Goal: Information Seeking & Learning: Learn about a topic

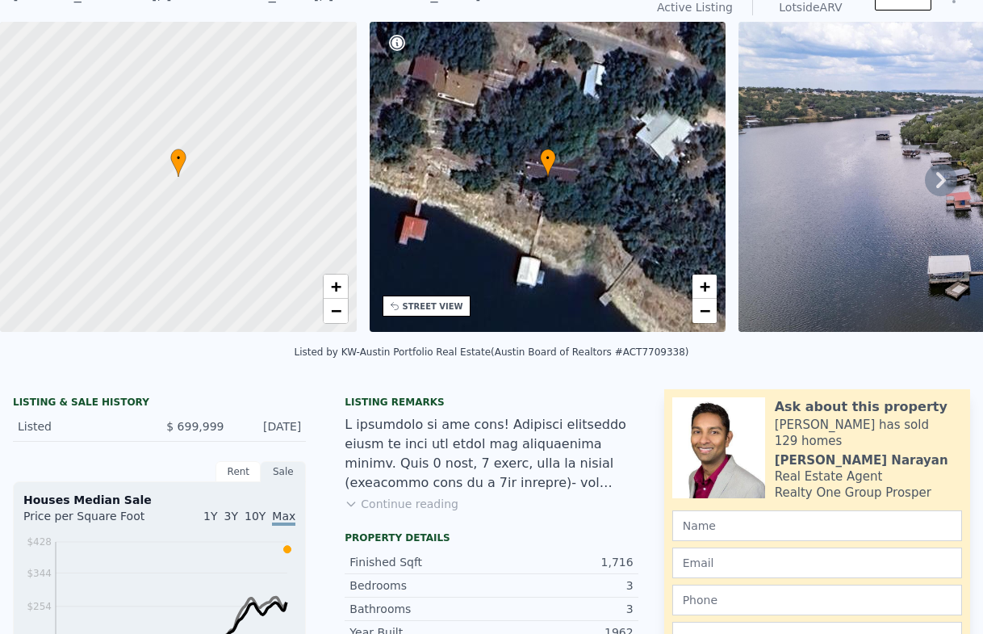
scroll to position [6, 0]
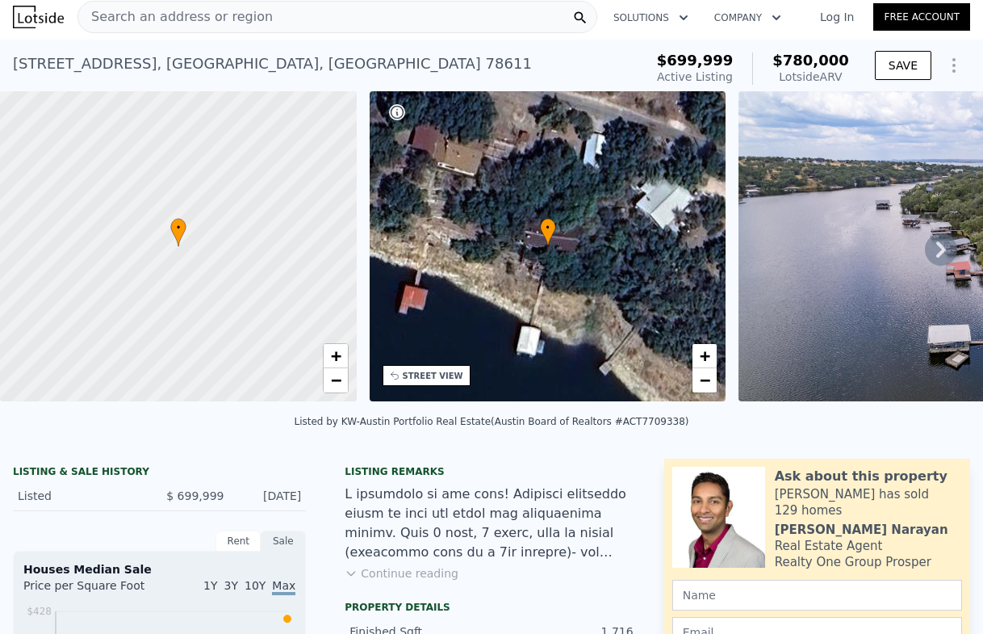
click at [937, 258] on icon at bounding box center [942, 249] width 10 height 16
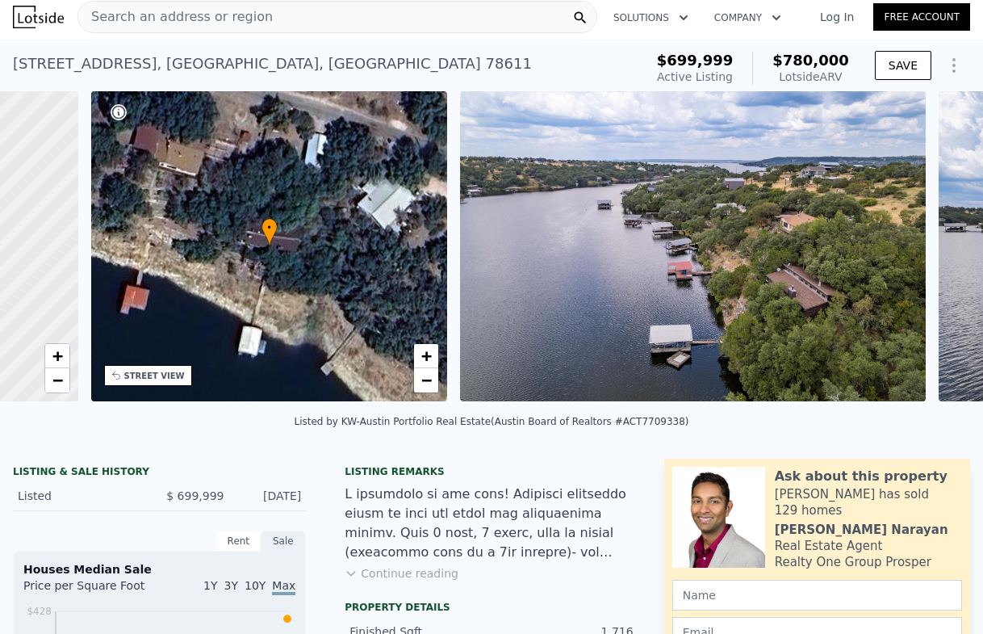
scroll to position [0, 376]
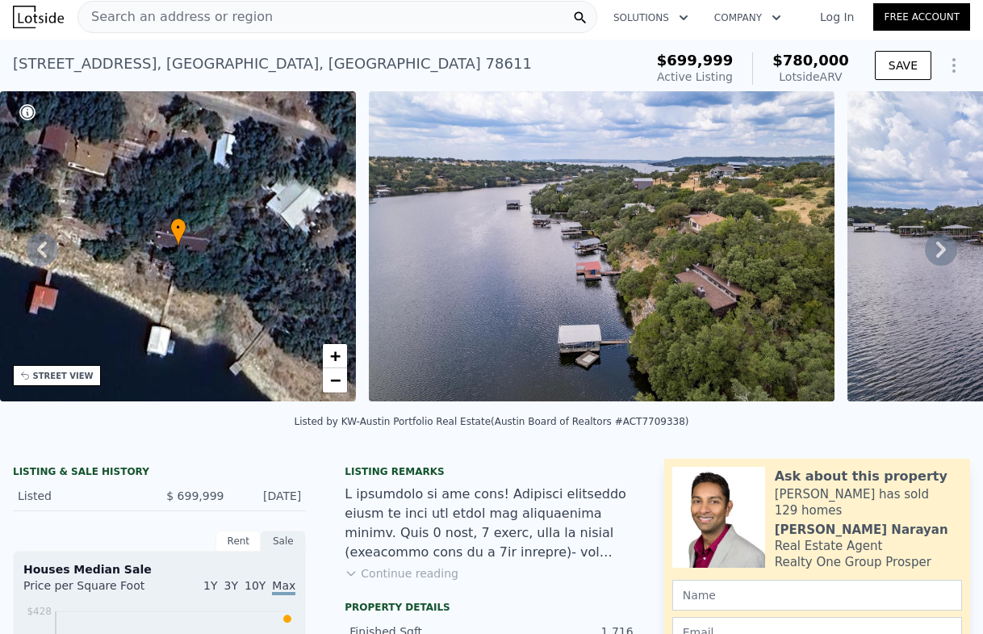
click at [933, 251] on icon at bounding box center [941, 249] width 32 height 32
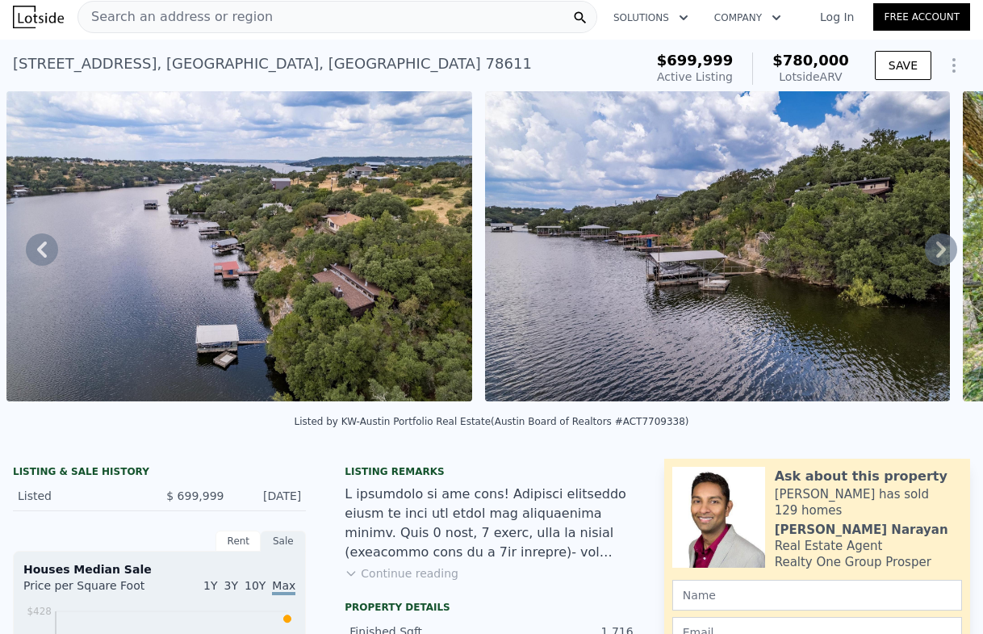
scroll to position [0, 0]
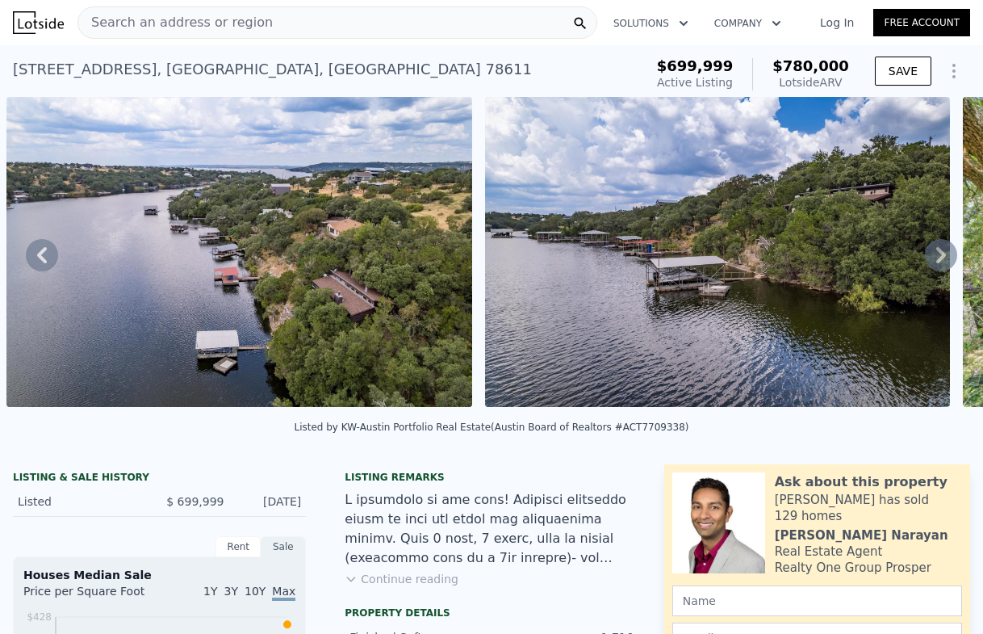
click at [945, 65] on icon "Show Options" at bounding box center [954, 70] width 19 height 19
click at [19, 23] on img at bounding box center [38, 22] width 51 height 23
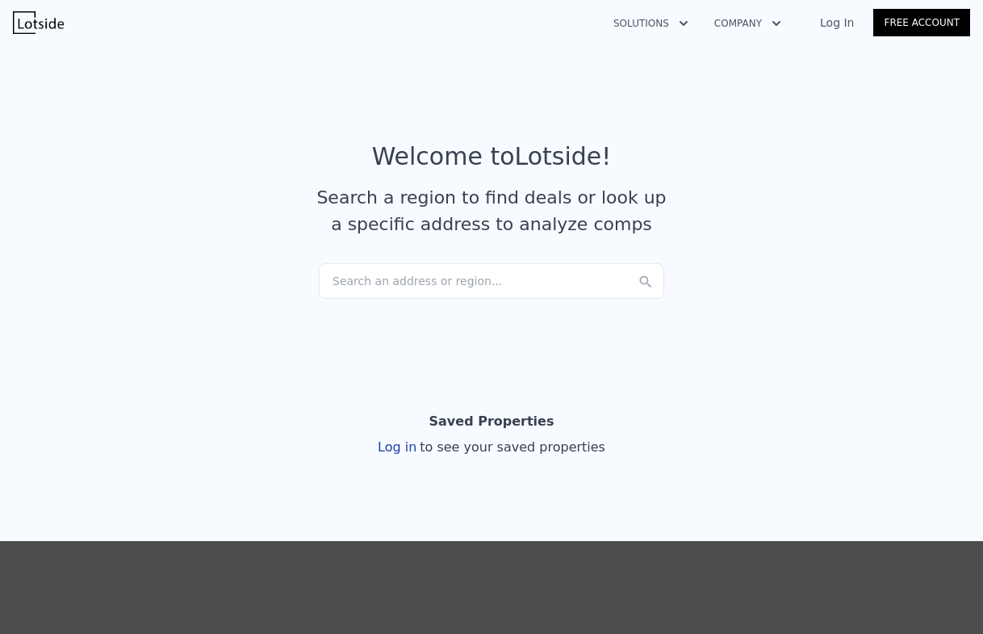
click at [394, 283] on div "Search an address or region..." at bounding box center [492, 281] width 346 height 36
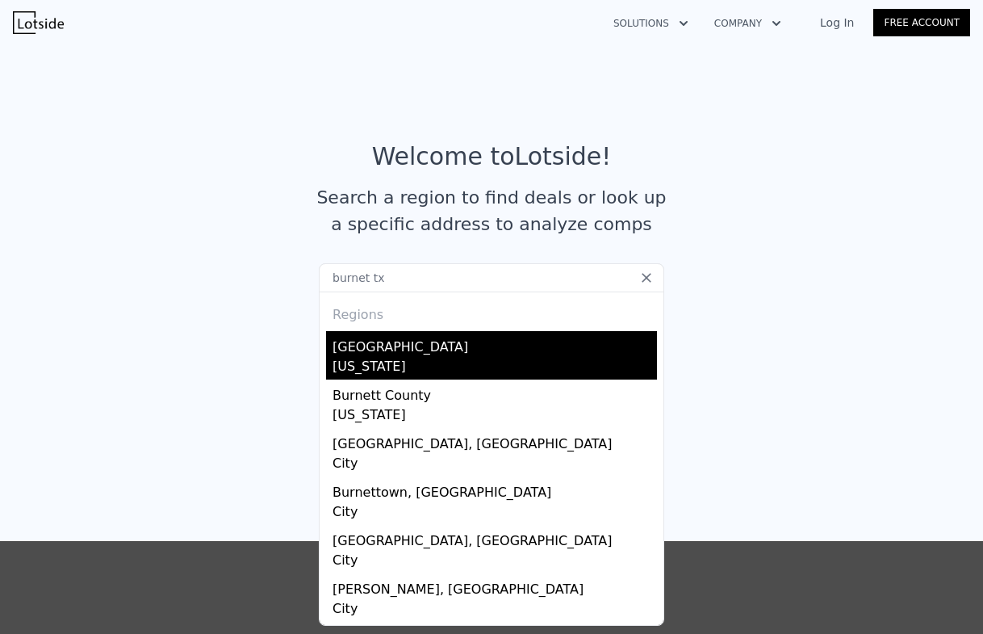
type input "burnet tx"
click at [373, 347] on div "[GEOGRAPHIC_DATA]" at bounding box center [495, 344] width 325 height 26
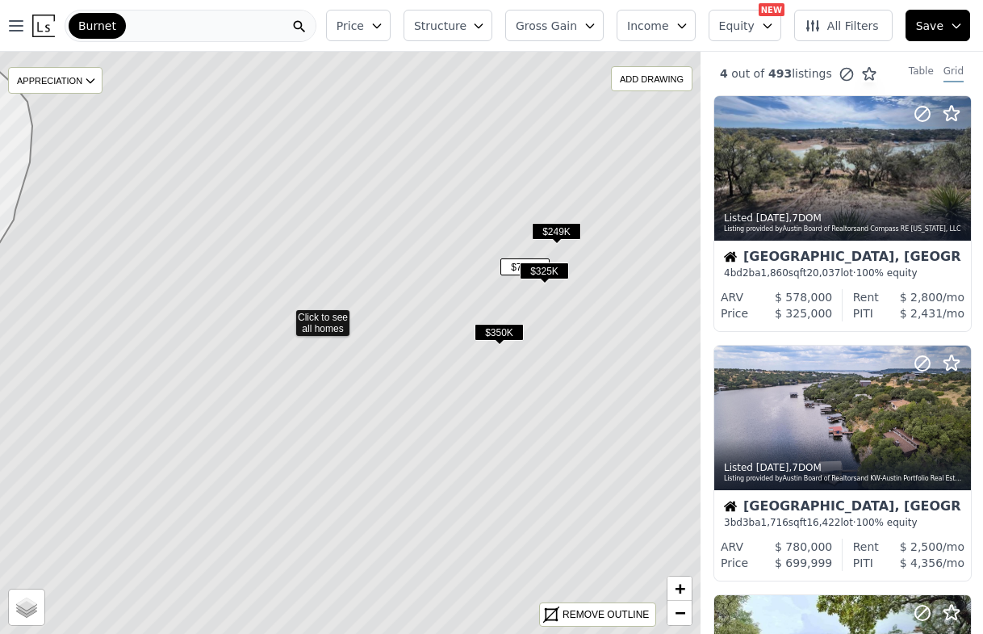
drag, startPoint x: 492, startPoint y: 297, endPoint x: 209, endPoint y: 211, distance: 295.5
click at [209, 211] on icon at bounding box center [285, 315] width 845 height 702
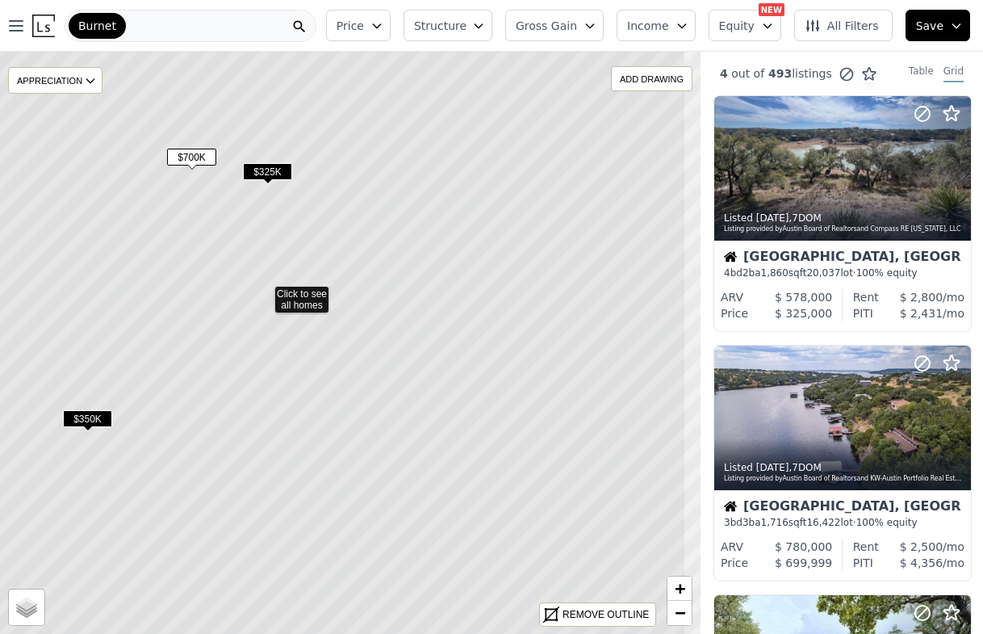
drag, startPoint x: 485, startPoint y: 374, endPoint x: 401, endPoint y: 323, distance: 98.2
click at [401, 323] on icon at bounding box center [264, 292] width 845 height 702
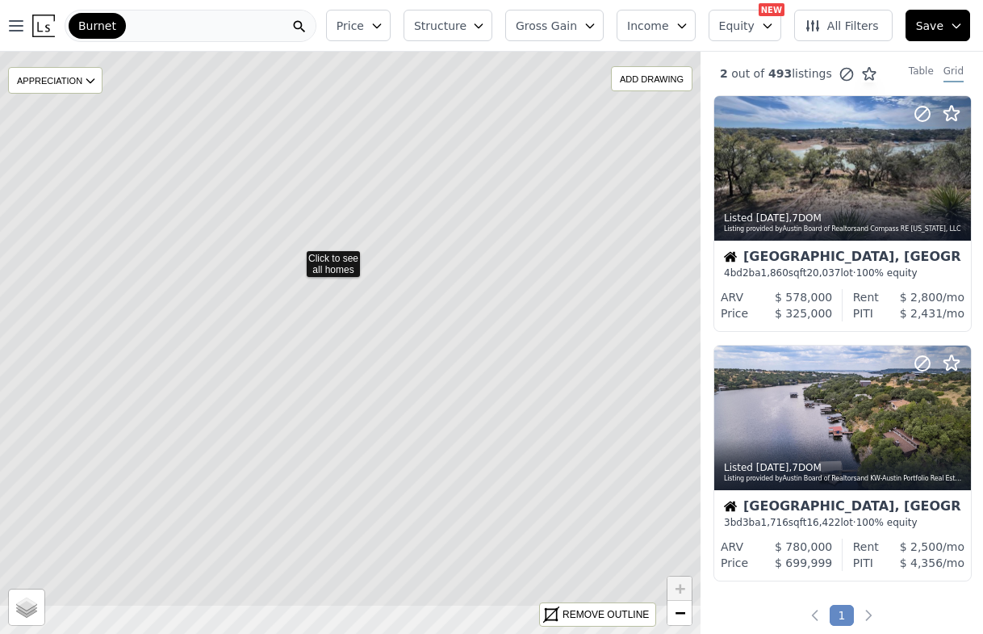
drag, startPoint x: 415, startPoint y: 409, endPoint x: 360, endPoint y: 322, distance: 102.4
click at [360, 322] on icon at bounding box center [295, 257] width 845 height 702
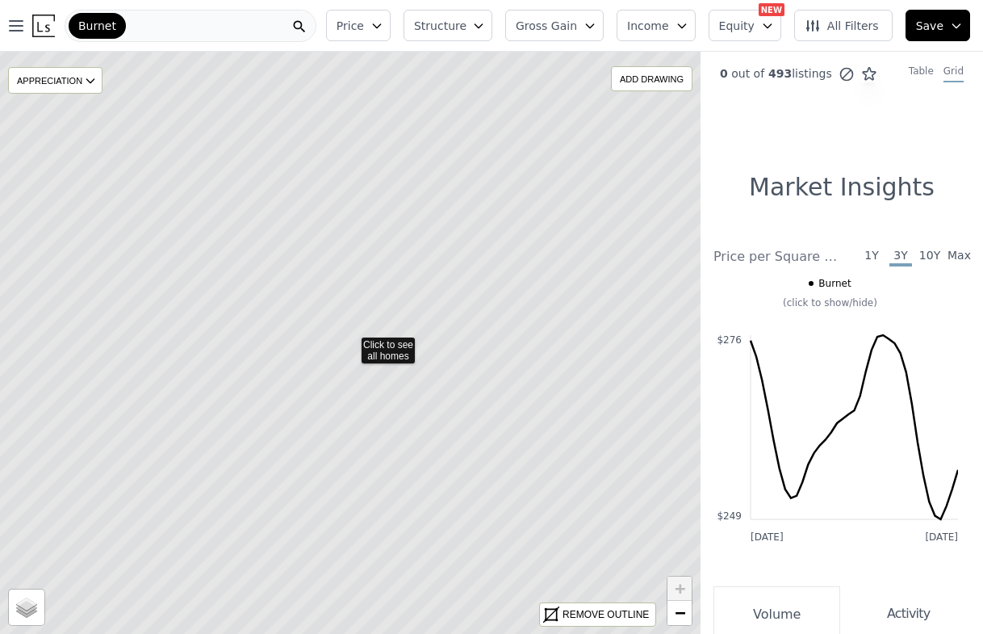
click at [384, 350] on icon at bounding box center [350, 343] width 845 height 702
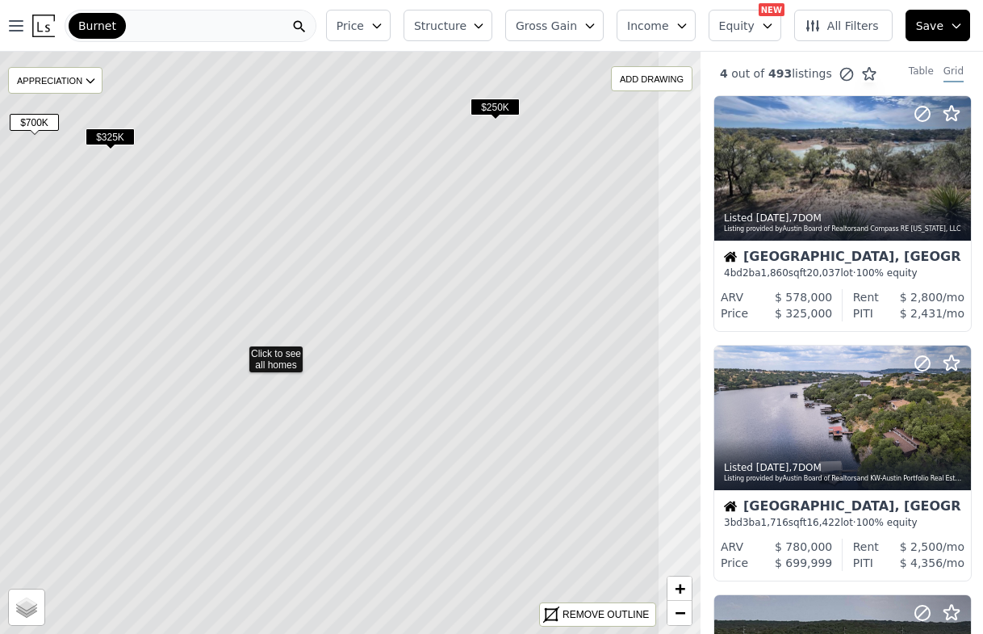
drag, startPoint x: 298, startPoint y: 261, endPoint x: 217, endPoint y: 279, distance: 82.7
click at [217, 279] on icon at bounding box center [238, 352] width 845 height 702
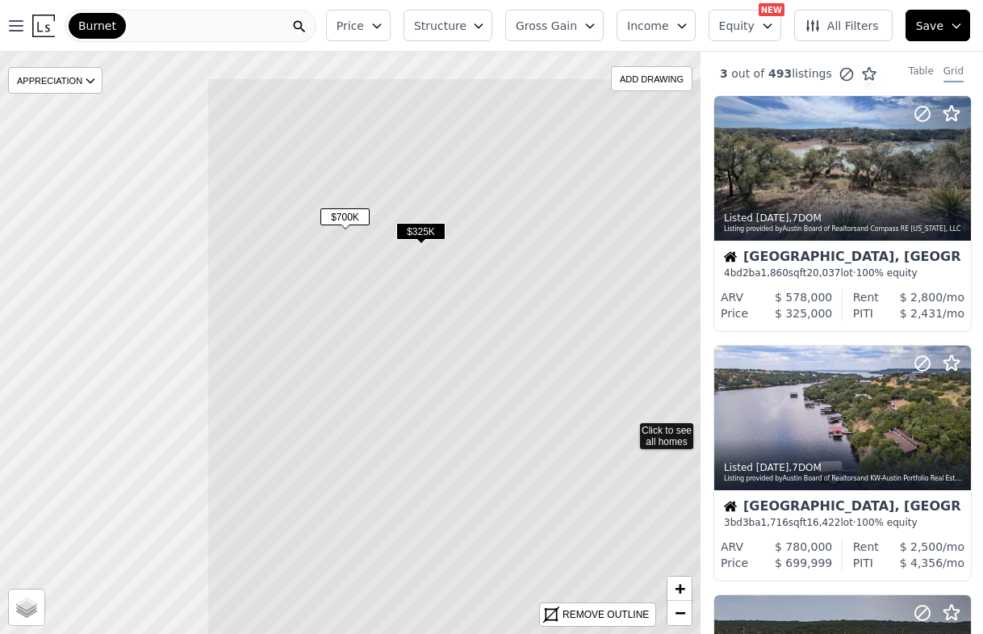
drag, startPoint x: 366, startPoint y: 245, endPoint x: 644, endPoint y: 330, distance: 291.4
click at [644, 330] on icon at bounding box center [629, 429] width 845 height 702
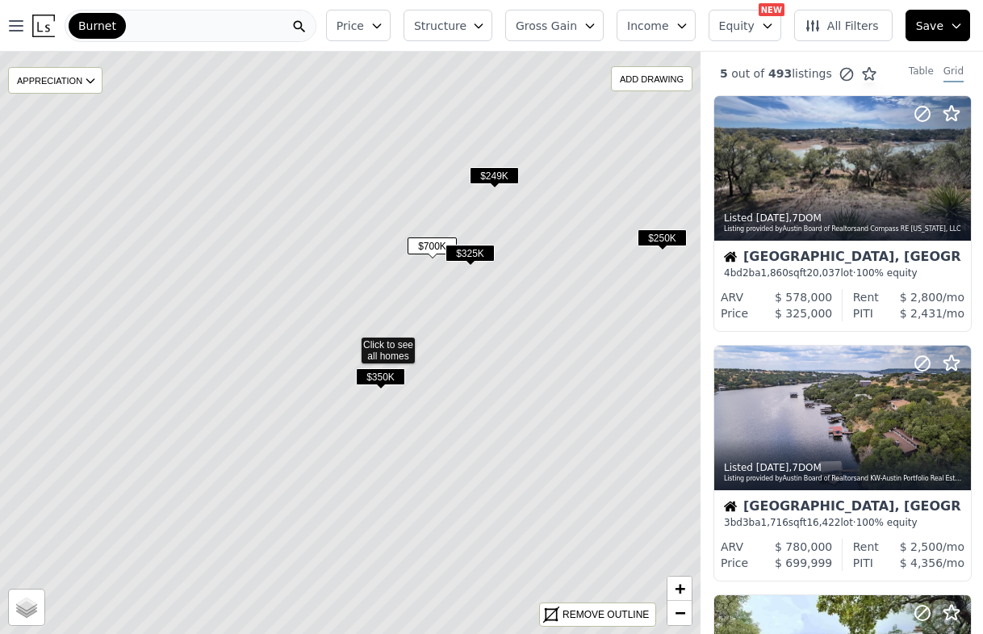
click at [407, 237] on icon at bounding box center [350, 343] width 845 height 702
click at [422, 241] on span "$700K" at bounding box center [432, 245] width 49 height 17
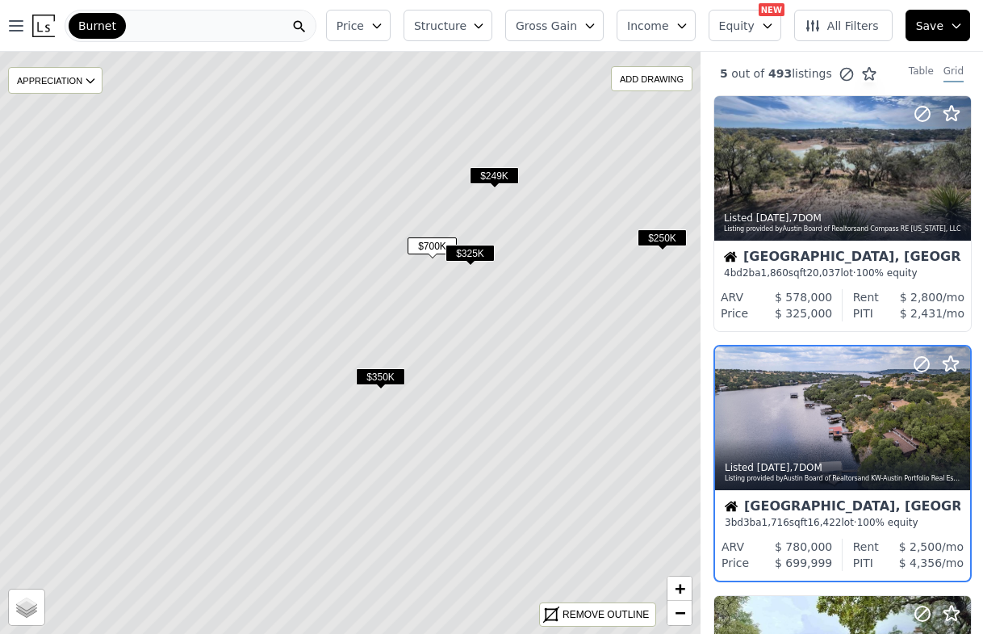
scroll to position [101, 1]
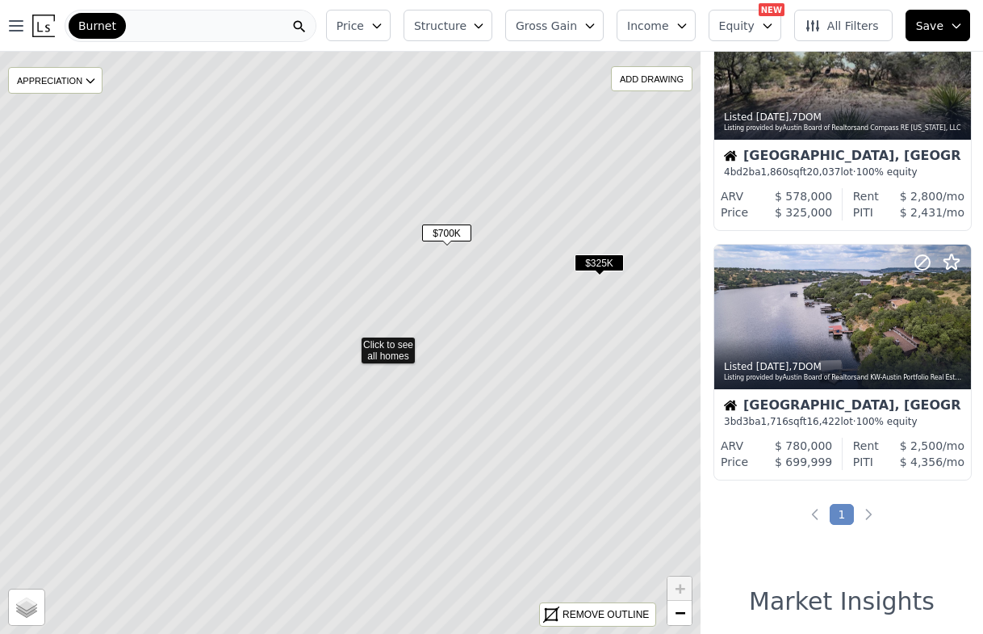
click at [453, 237] on span "$700K" at bounding box center [446, 232] width 49 height 17
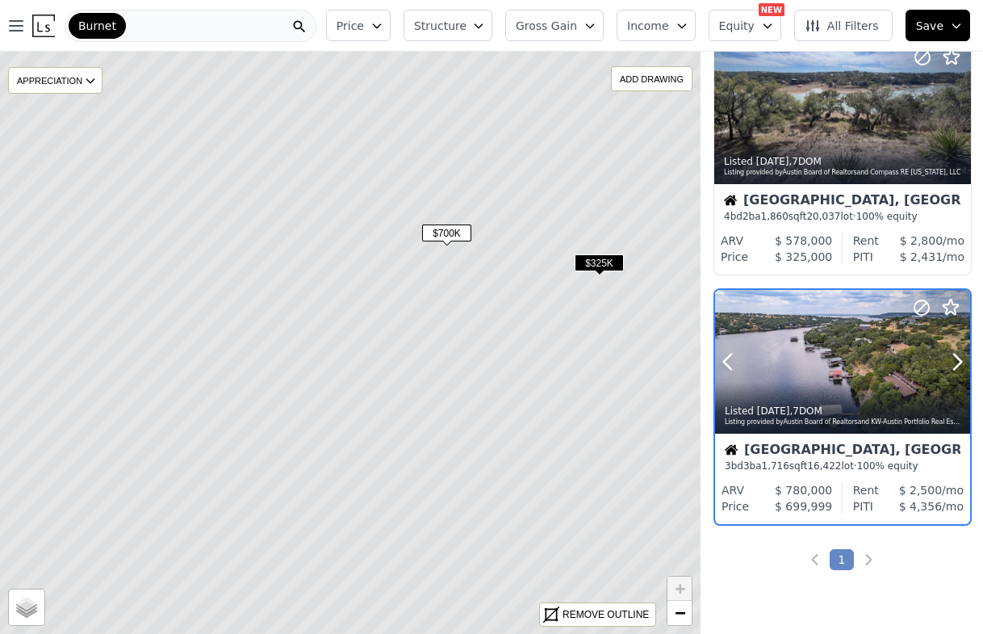
scroll to position [0, 1]
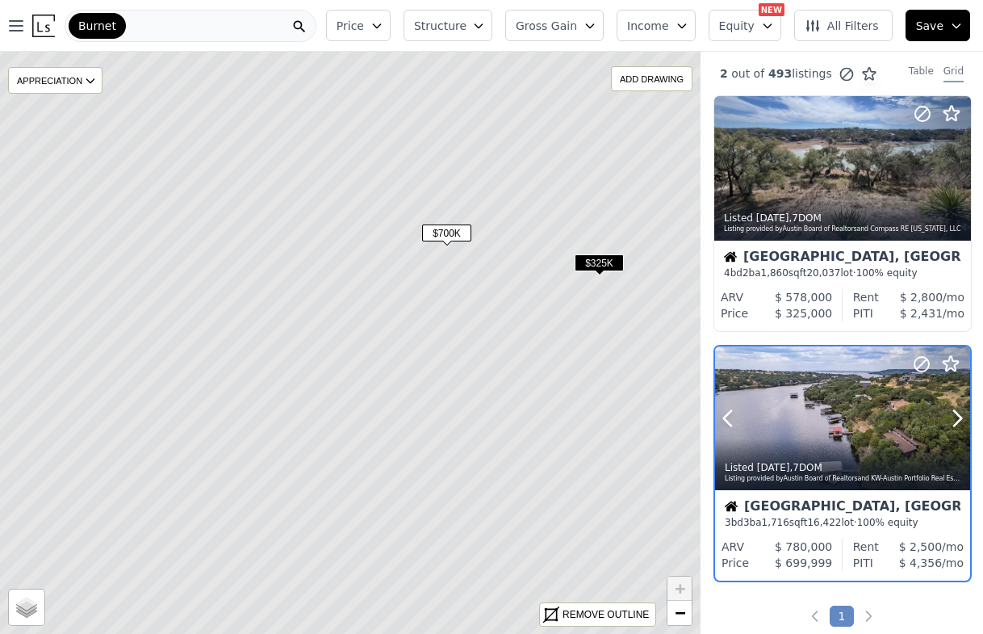
click at [875, 436] on div at bounding box center [918, 397] width 103 height 103
click at [450, 229] on span "$700K" at bounding box center [446, 232] width 49 height 17
click at [442, 235] on span "$700K" at bounding box center [446, 232] width 49 height 17
click at [957, 412] on icon at bounding box center [958, 417] width 7 height 15
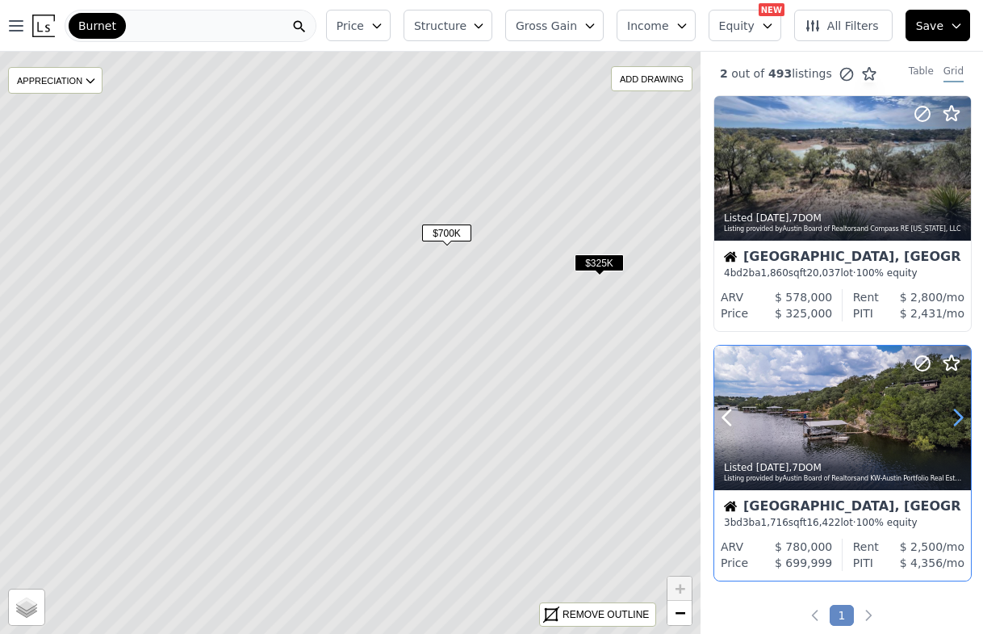
click at [957, 412] on icon at bounding box center [958, 417] width 7 height 15
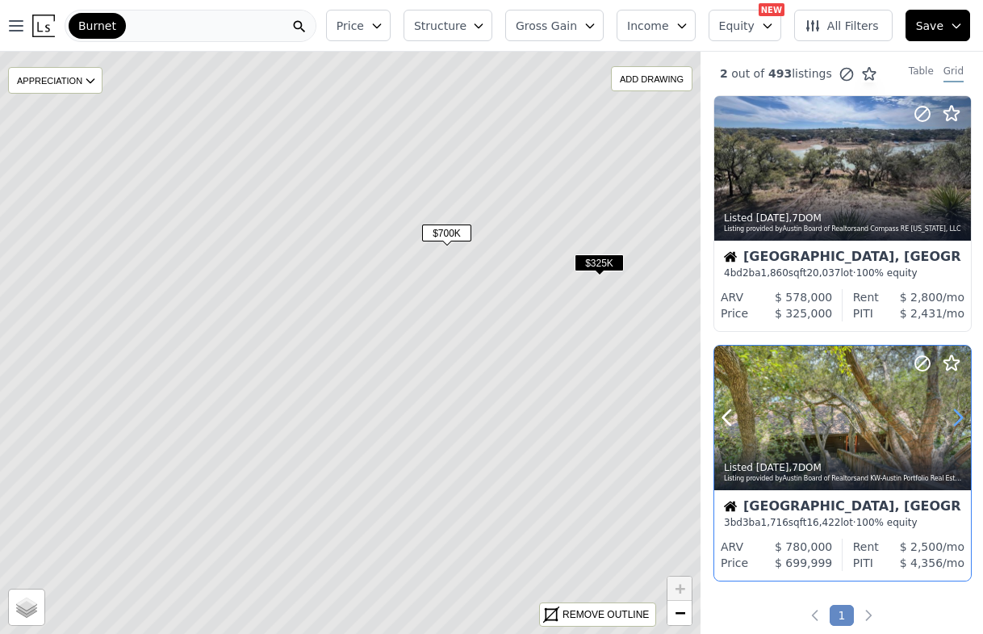
click at [957, 412] on icon at bounding box center [958, 417] width 7 height 15
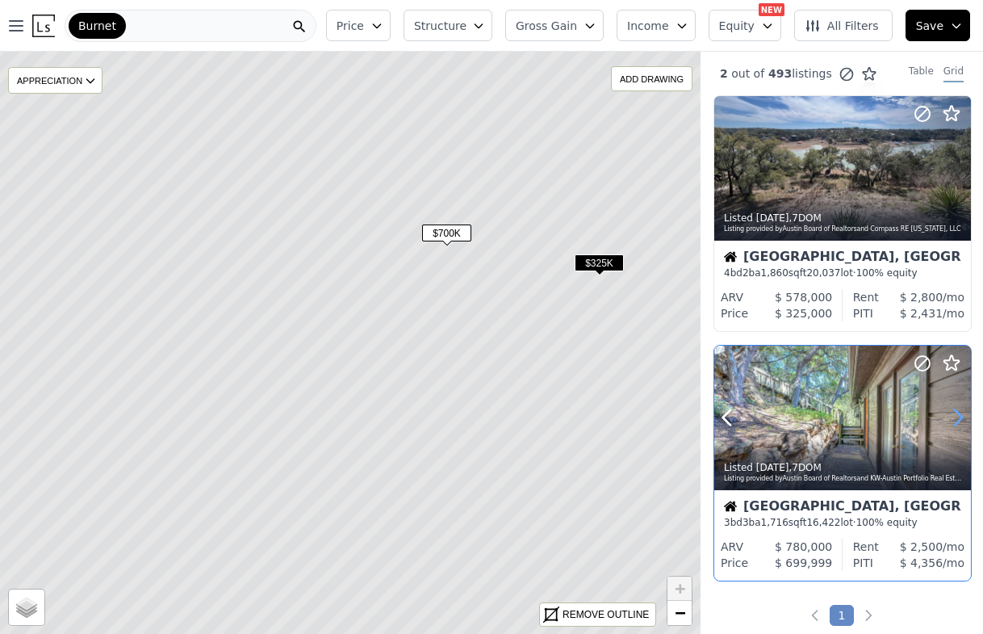
click at [957, 412] on icon at bounding box center [958, 417] width 7 height 15
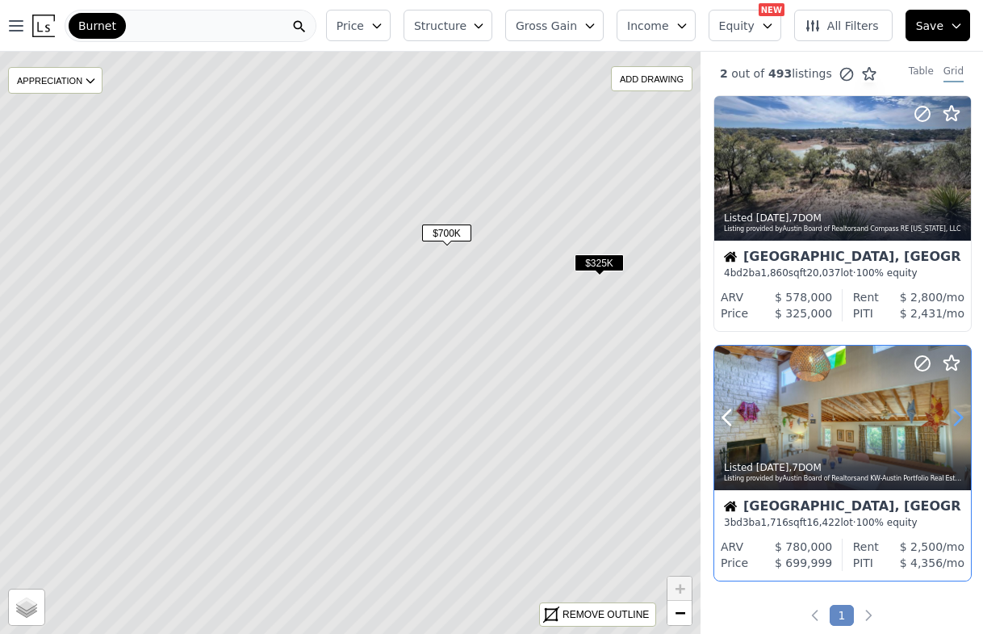
click at [957, 412] on icon at bounding box center [958, 417] width 7 height 15
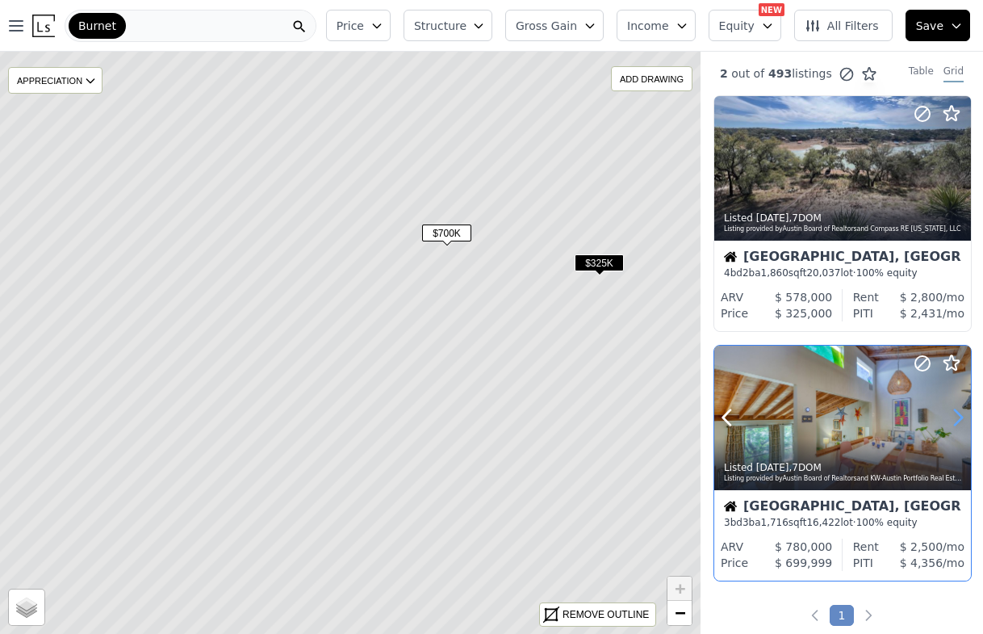
click at [957, 412] on icon at bounding box center [958, 417] width 7 height 15
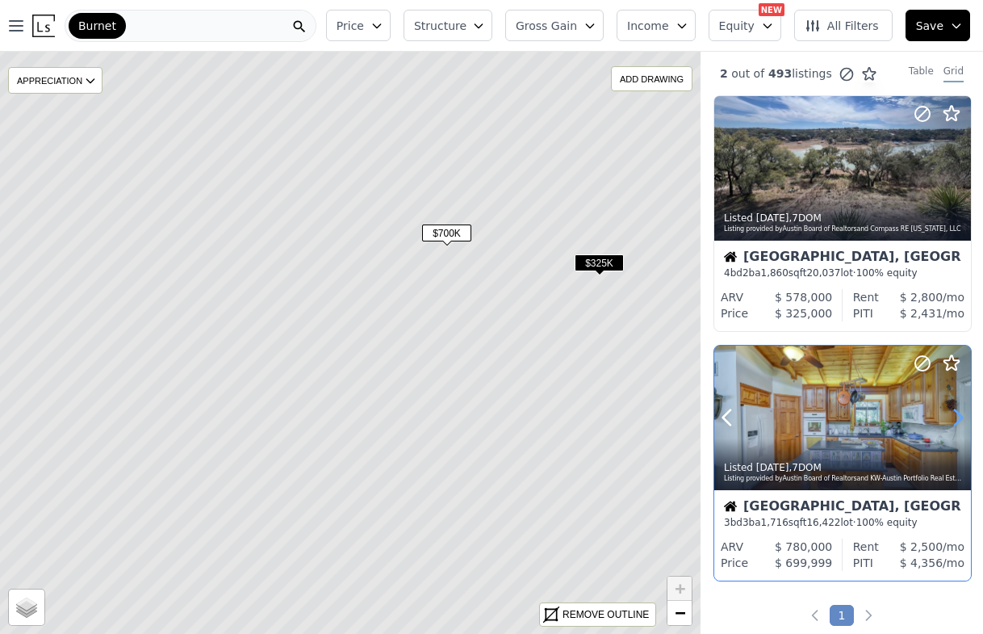
click at [957, 412] on icon at bounding box center [958, 417] width 7 height 15
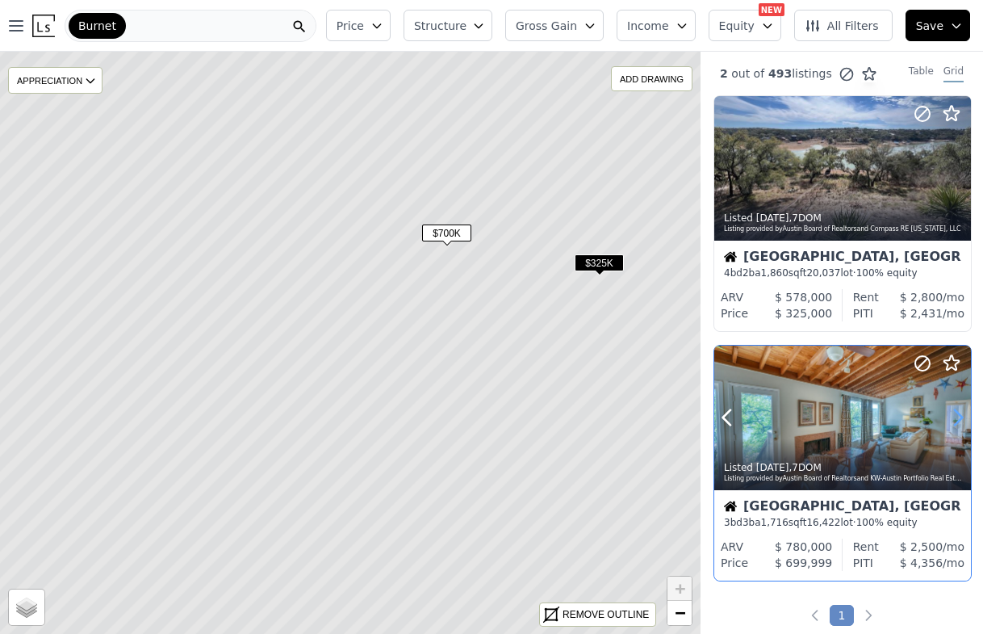
click at [957, 412] on icon at bounding box center [958, 417] width 7 height 15
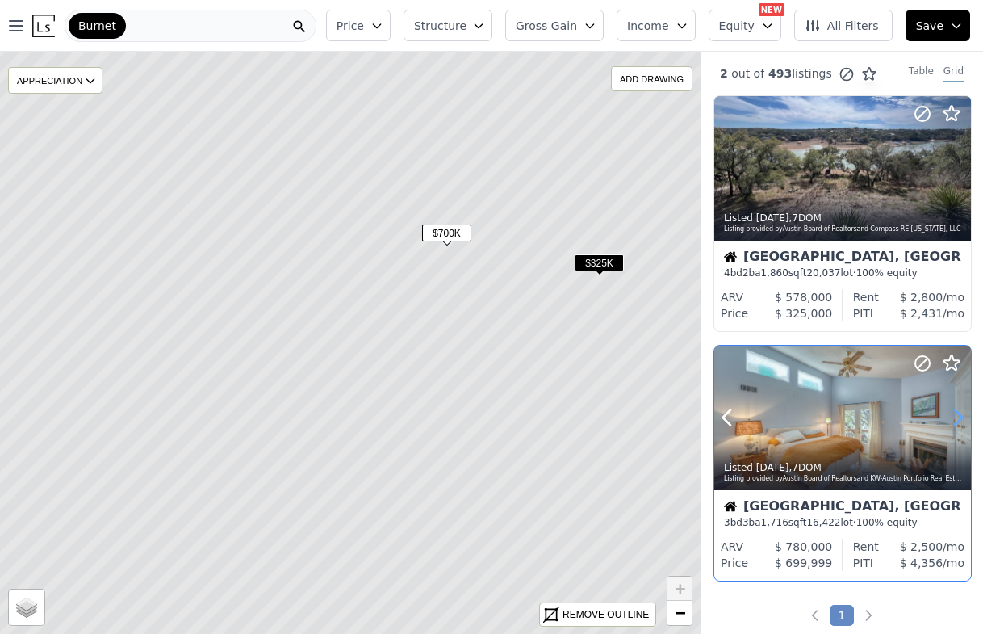
click at [957, 412] on icon at bounding box center [958, 417] width 7 height 15
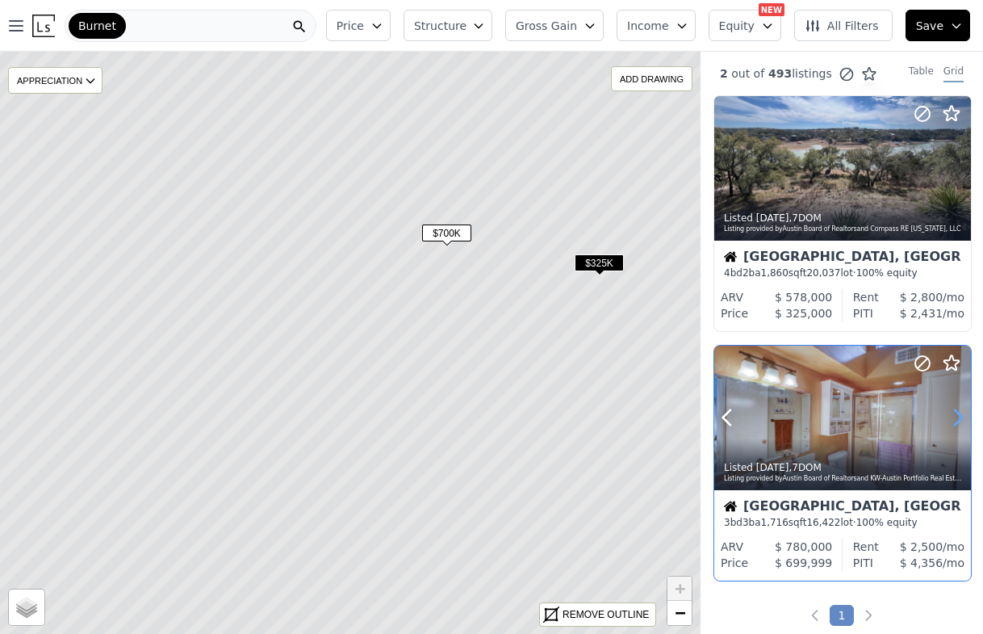
click at [957, 412] on icon at bounding box center [958, 417] width 7 height 15
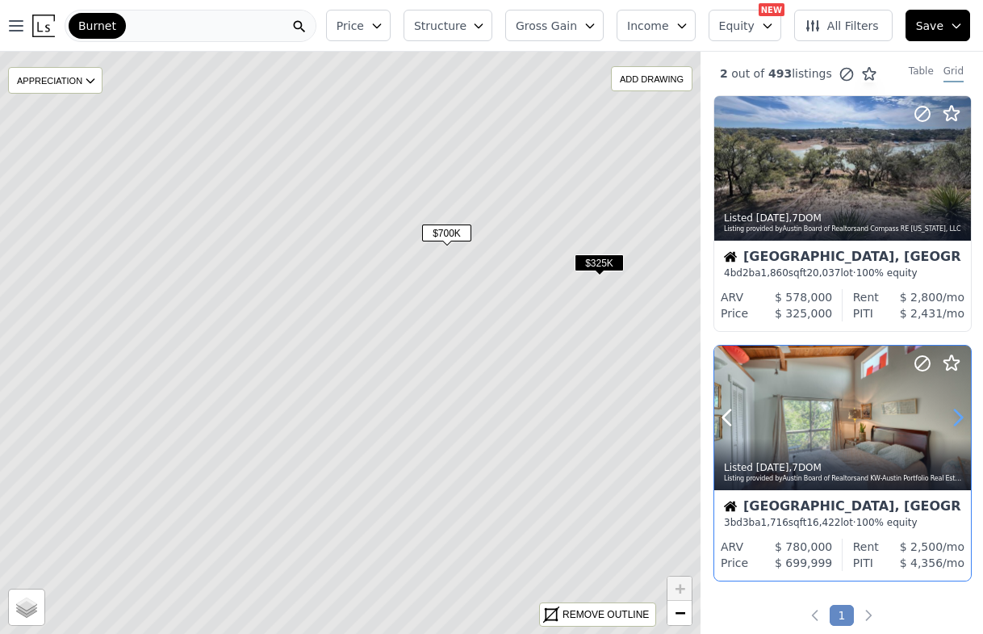
click at [957, 412] on icon at bounding box center [958, 417] width 7 height 15
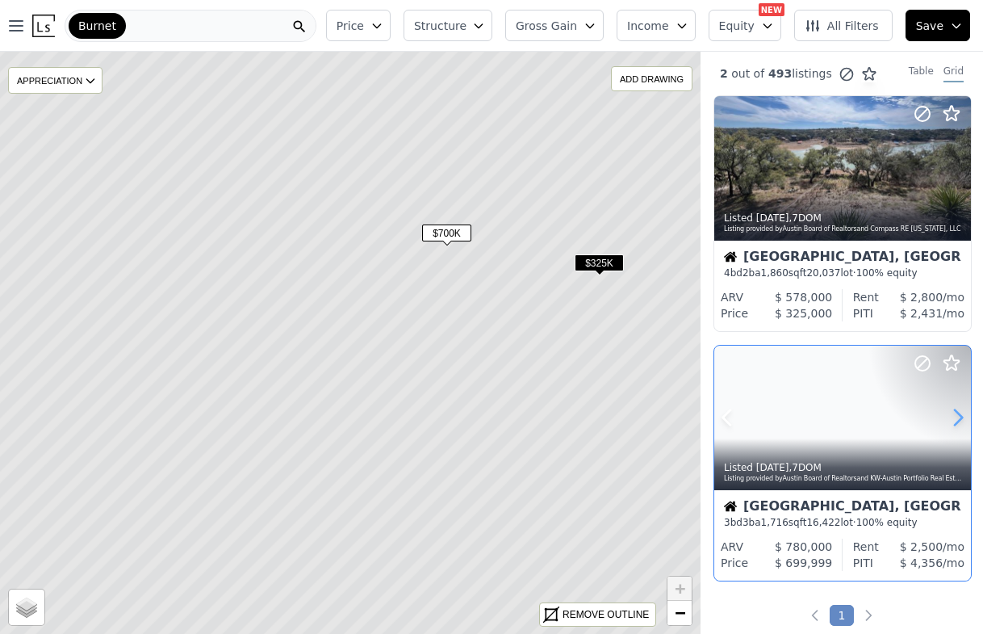
click at [957, 412] on icon at bounding box center [958, 417] width 7 height 15
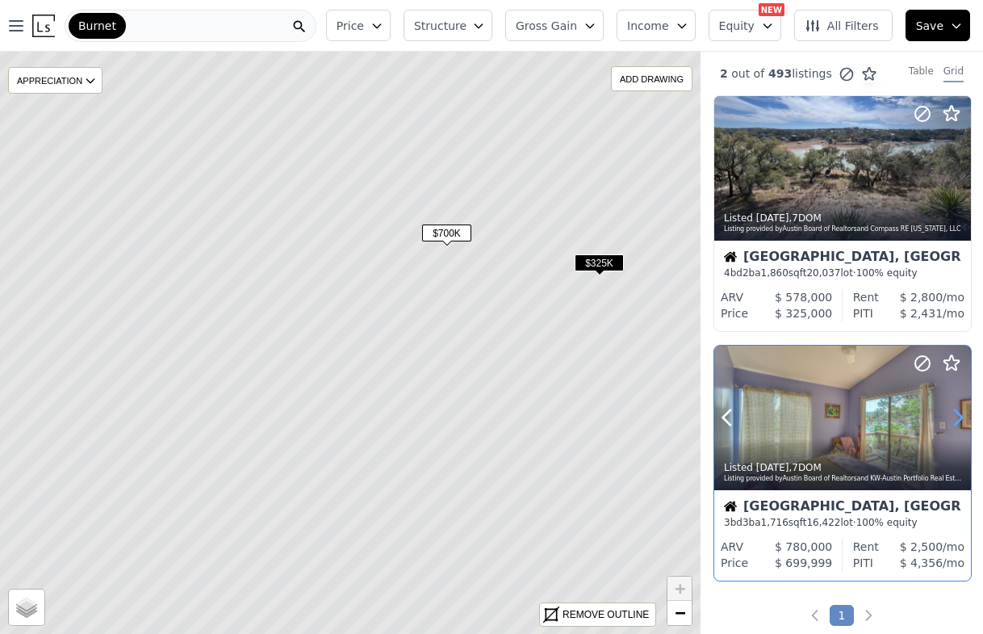
click at [957, 412] on icon at bounding box center [958, 417] width 7 height 15
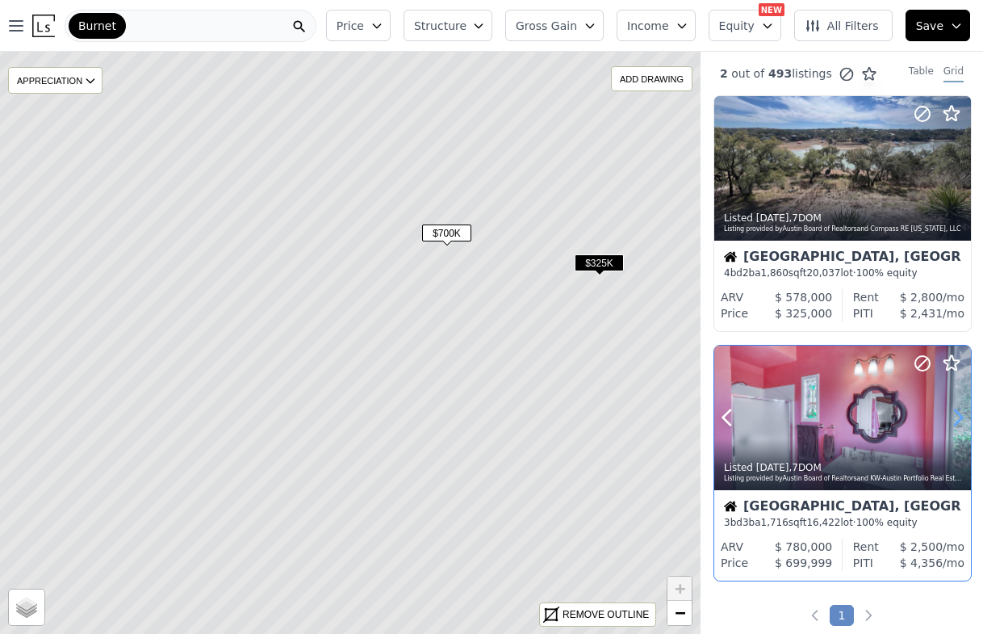
click at [957, 412] on icon at bounding box center [958, 417] width 7 height 15
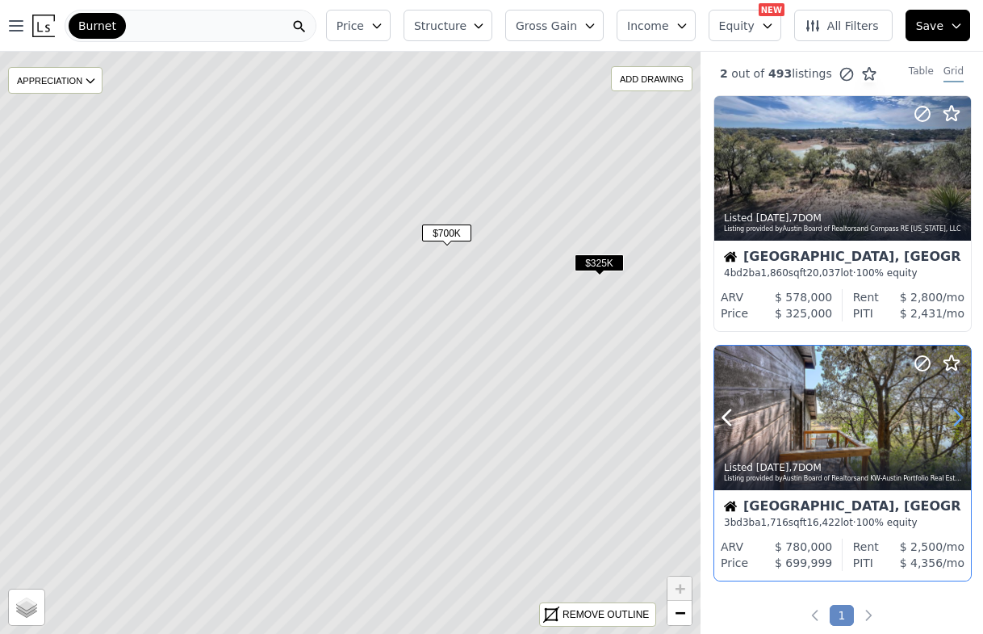
click at [957, 412] on icon at bounding box center [958, 417] width 7 height 15
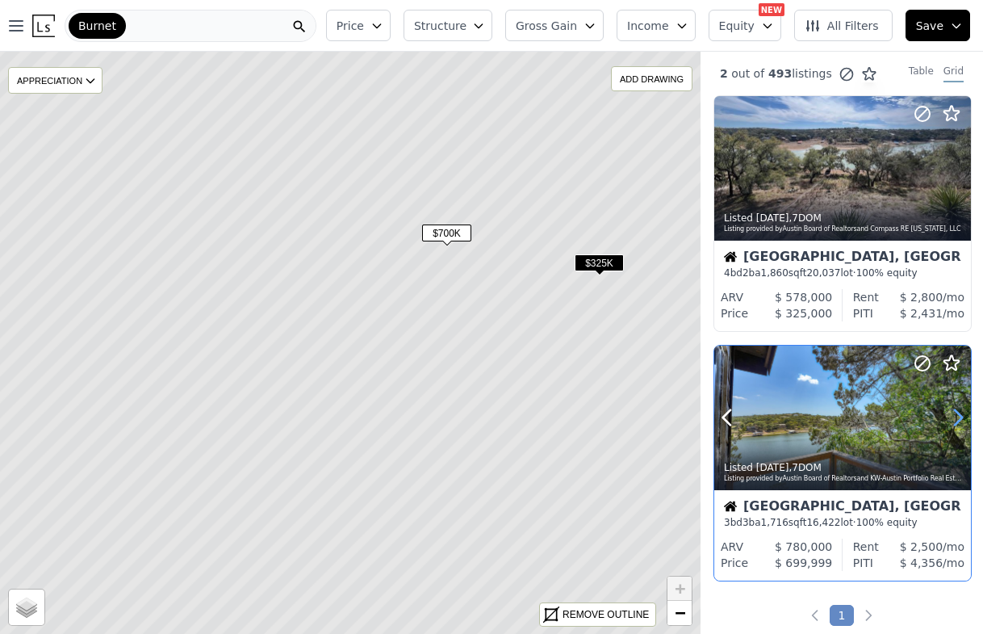
click at [957, 412] on icon at bounding box center [958, 417] width 7 height 15
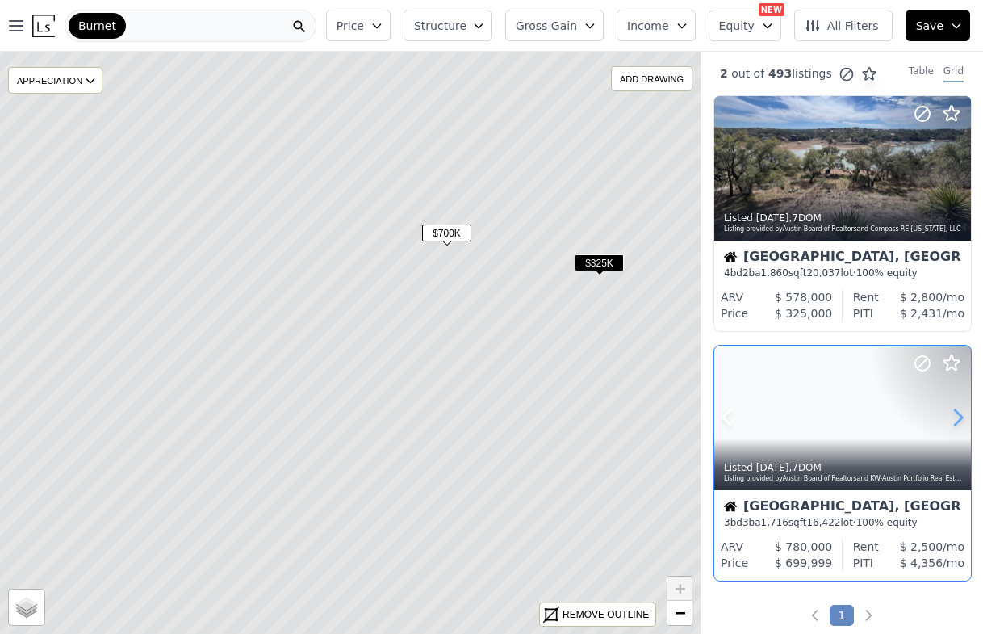
click at [957, 412] on icon at bounding box center [958, 417] width 7 height 15
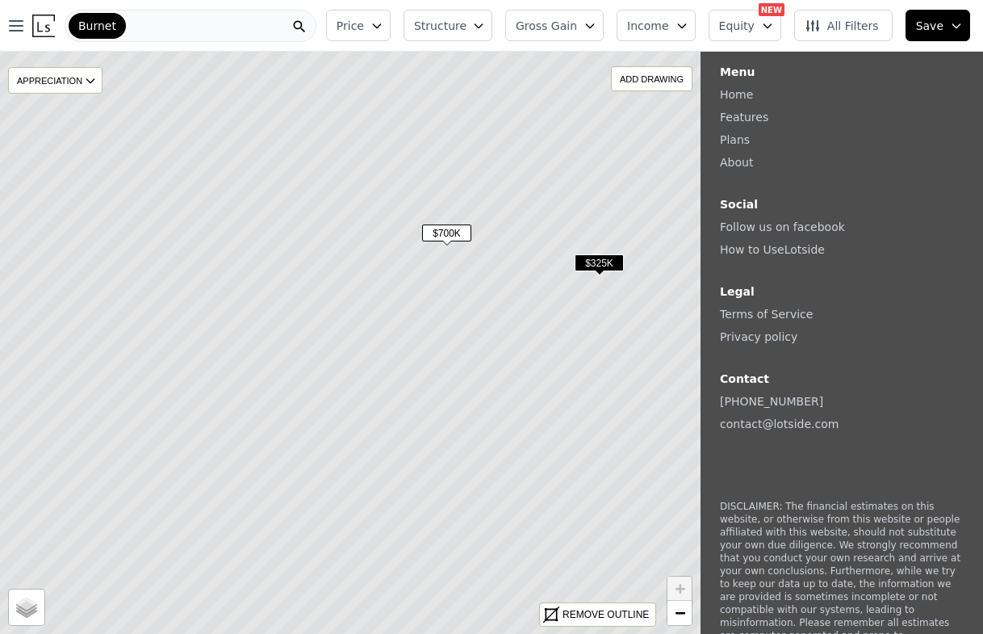
scroll to position [2018, 1]
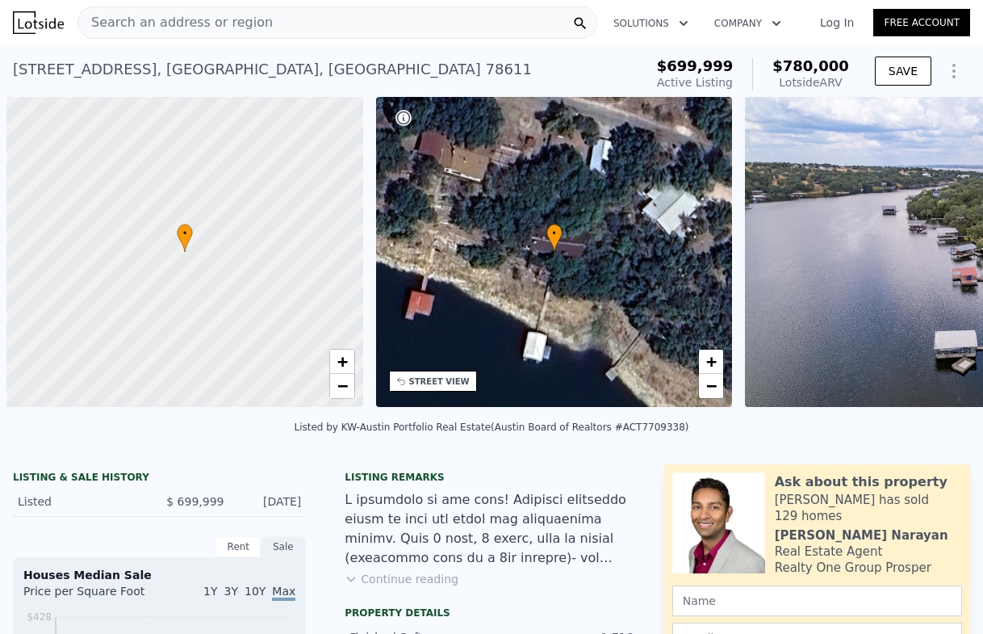
scroll to position [0, 6]
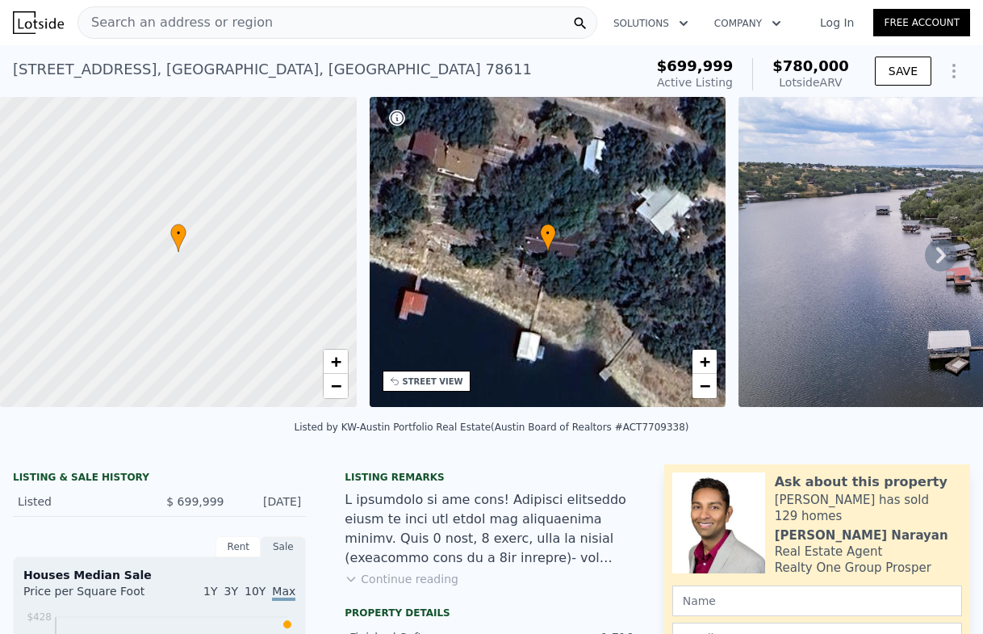
click at [954, 65] on icon "Show Options" at bounding box center [955, 71] width 2 height 13
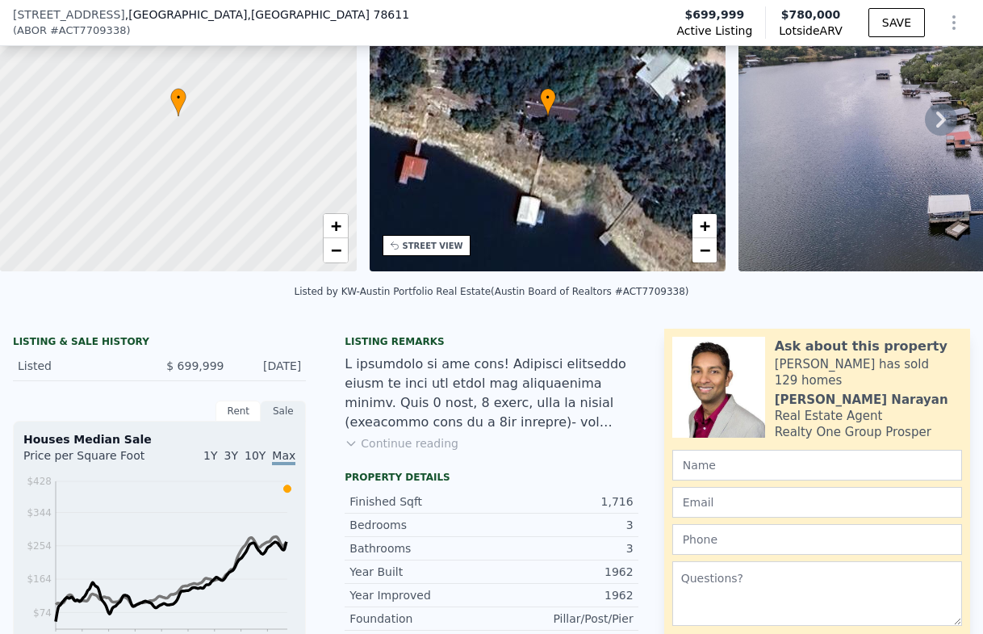
scroll to position [237, 0]
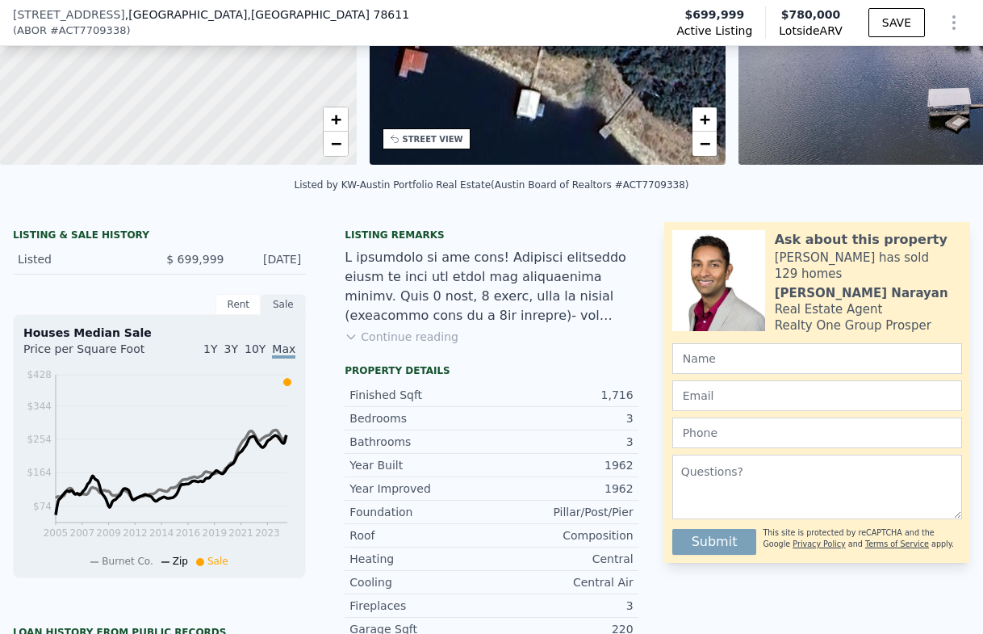
click at [217, 355] on span "1Y" at bounding box center [210, 348] width 14 height 13
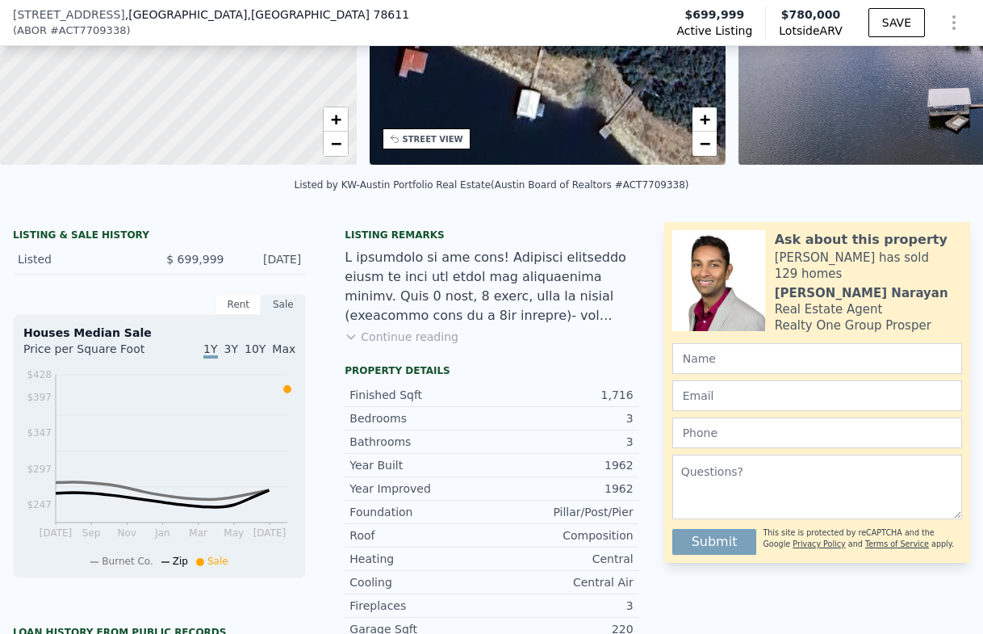
click at [282, 355] on span "Max" at bounding box center [283, 348] width 23 height 13
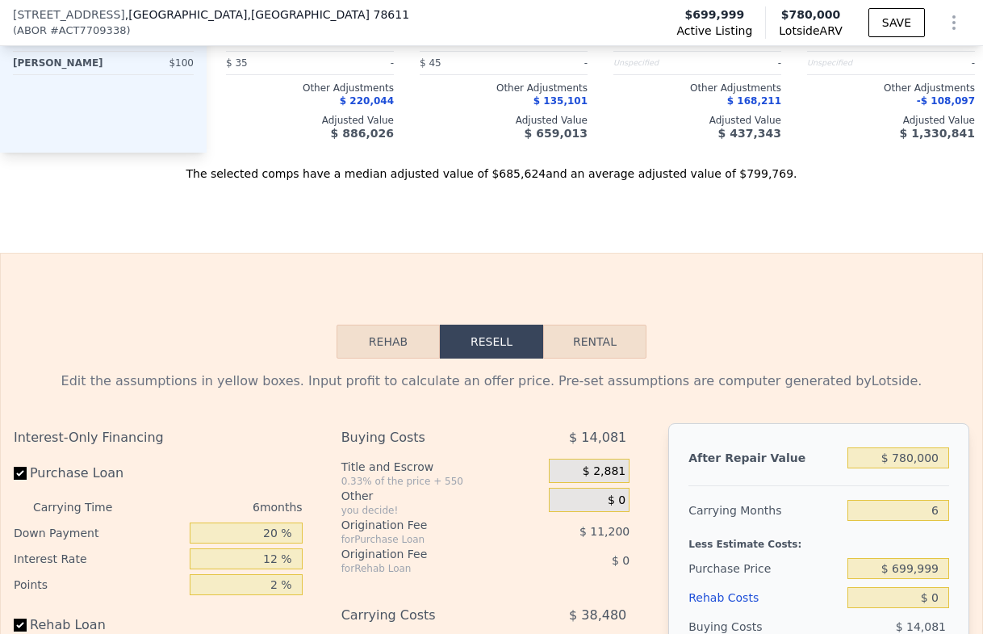
scroll to position [2094, 0]
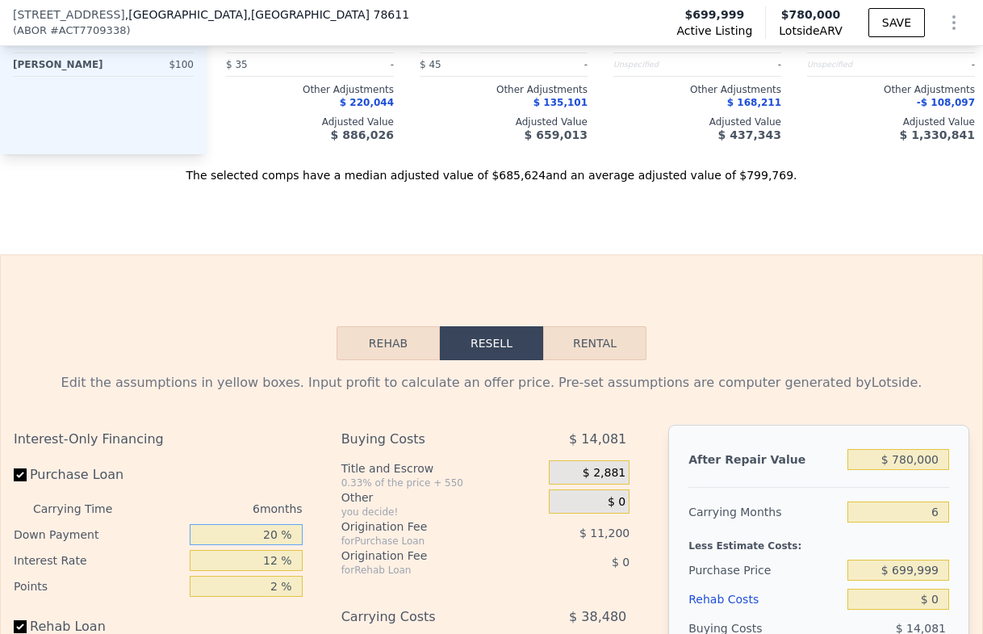
click at [267, 542] on input "20 %" at bounding box center [246, 534] width 113 height 21
type input "10 %"
type input "-$ 20,307"
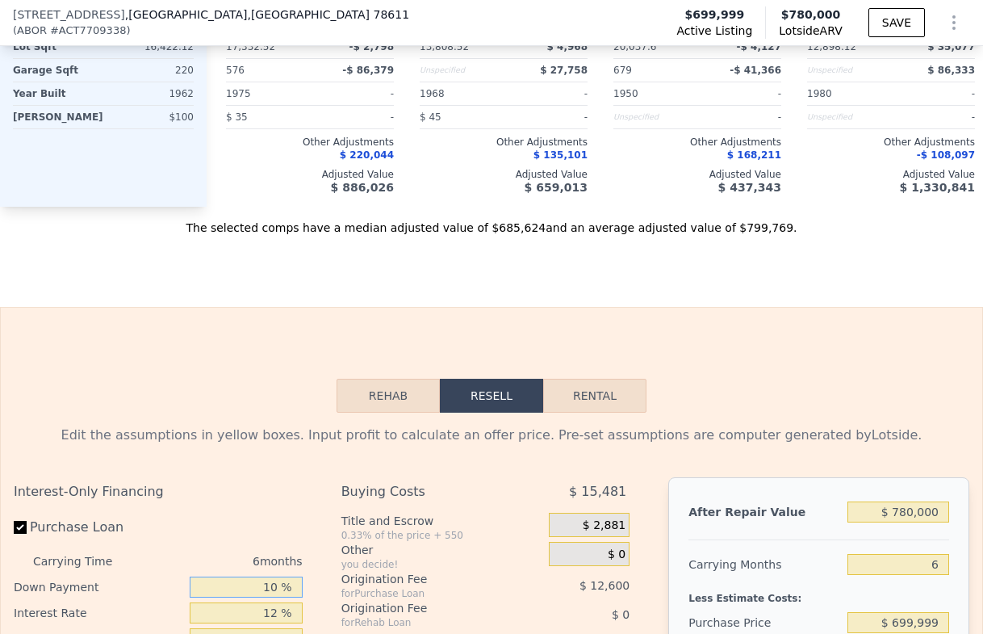
scroll to position [2013, 0]
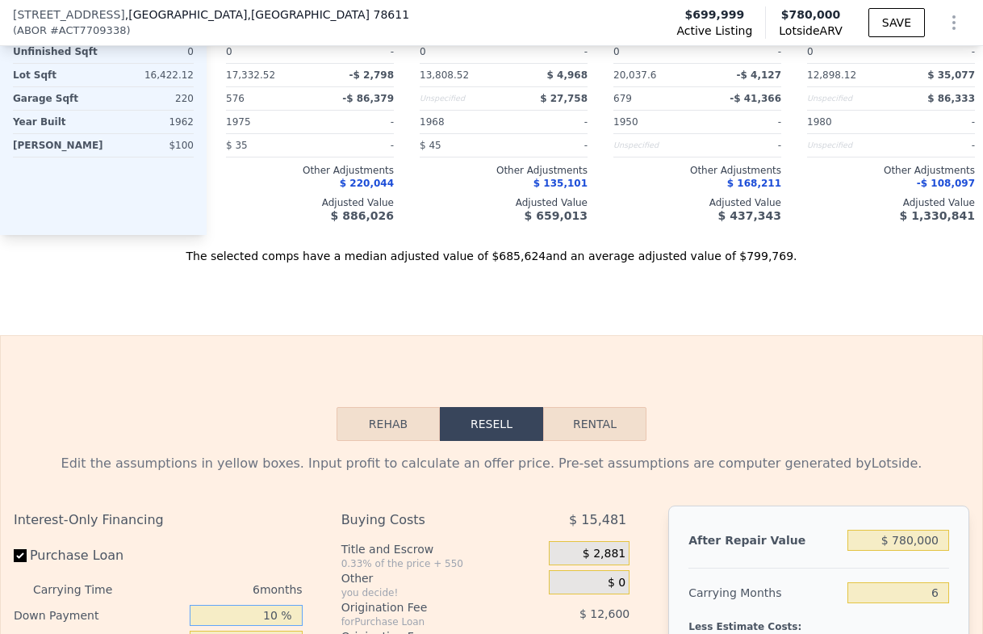
type input "10 %"
